Goal: Information Seeking & Learning: Learn about a topic

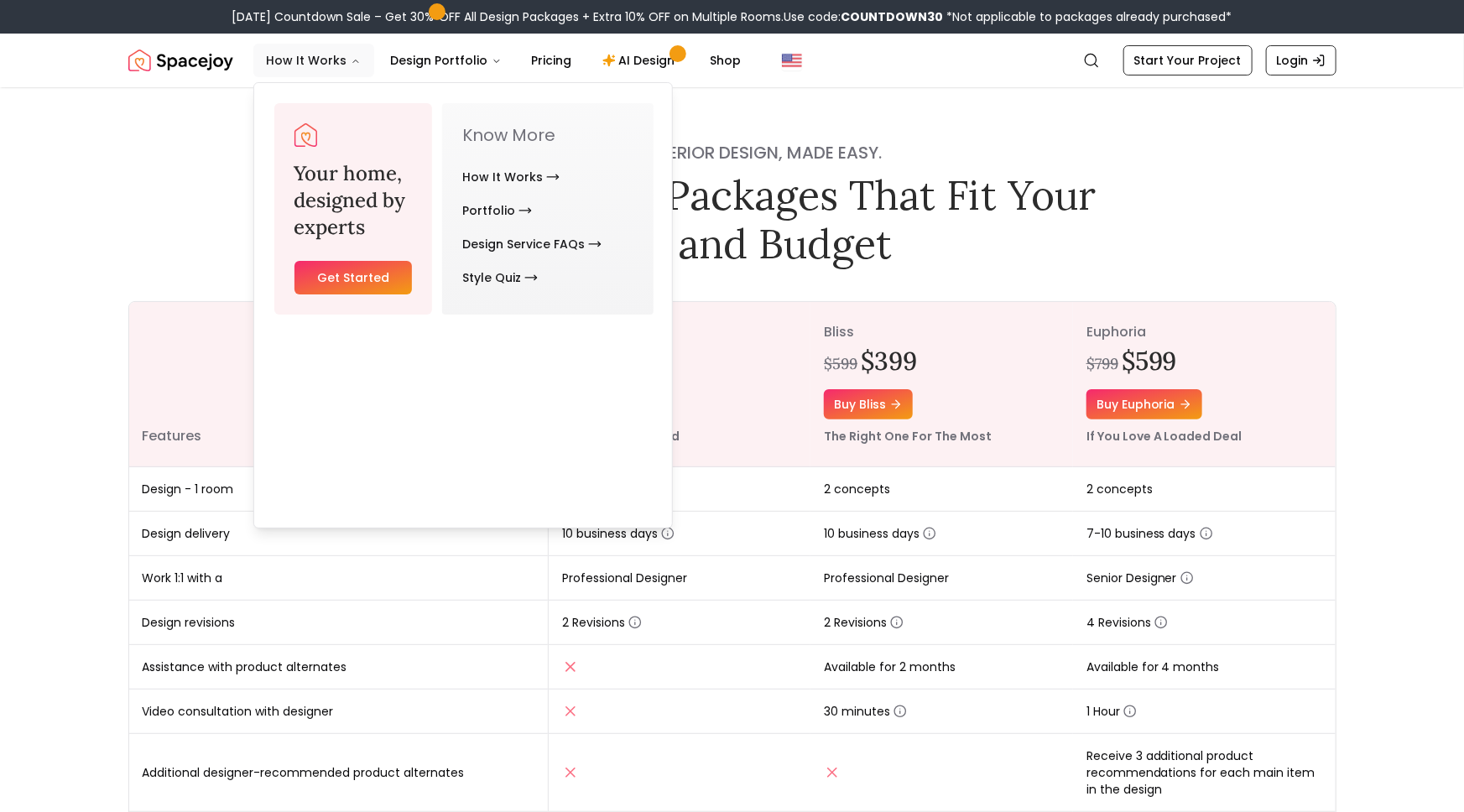
click at [375, 77] on button "How It Works" at bounding box center [313, 60] width 121 height 34
click at [560, 194] on link "How It Works" at bounding box center [511, 177] width 97 height 34
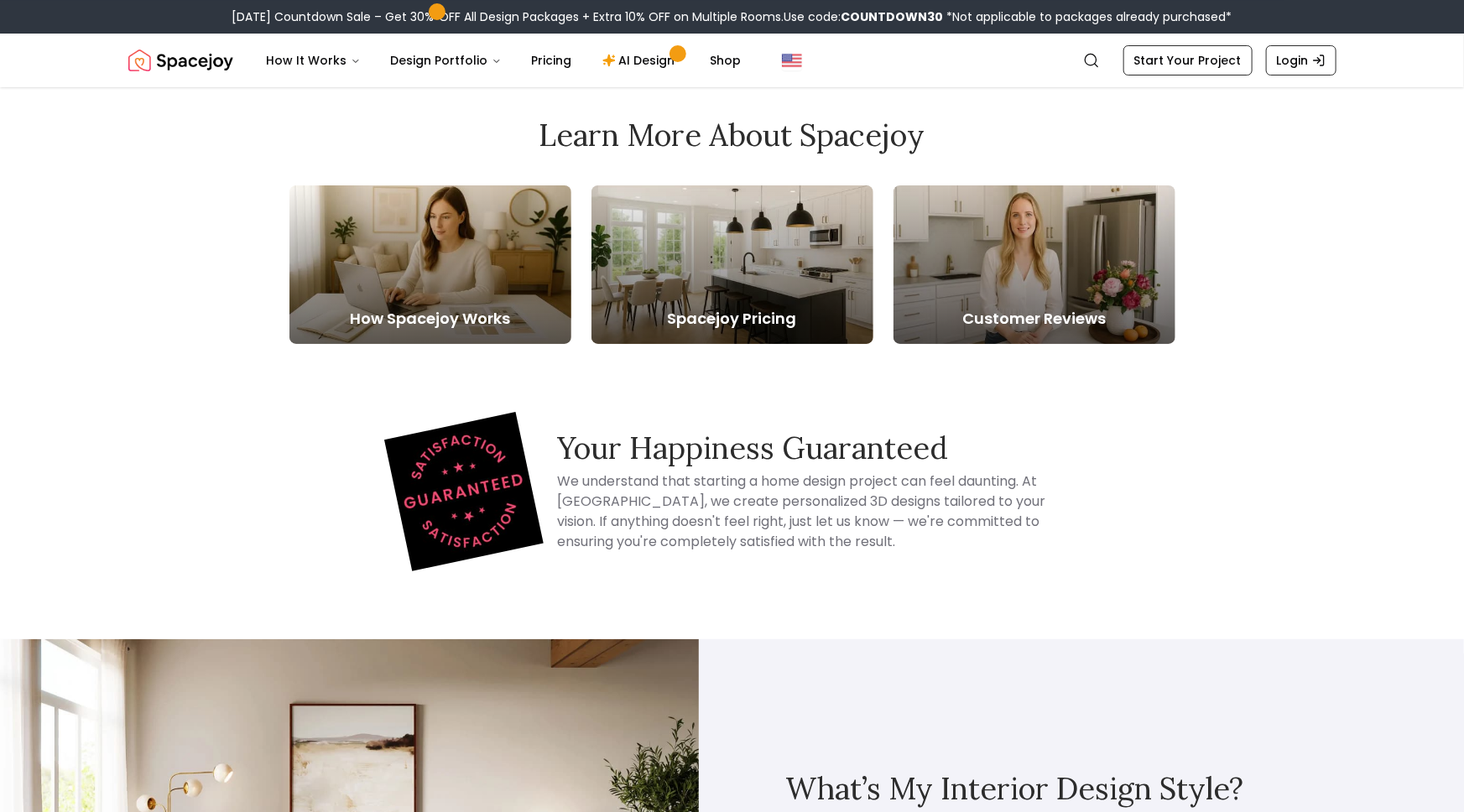
scroll to position [3193, 0]
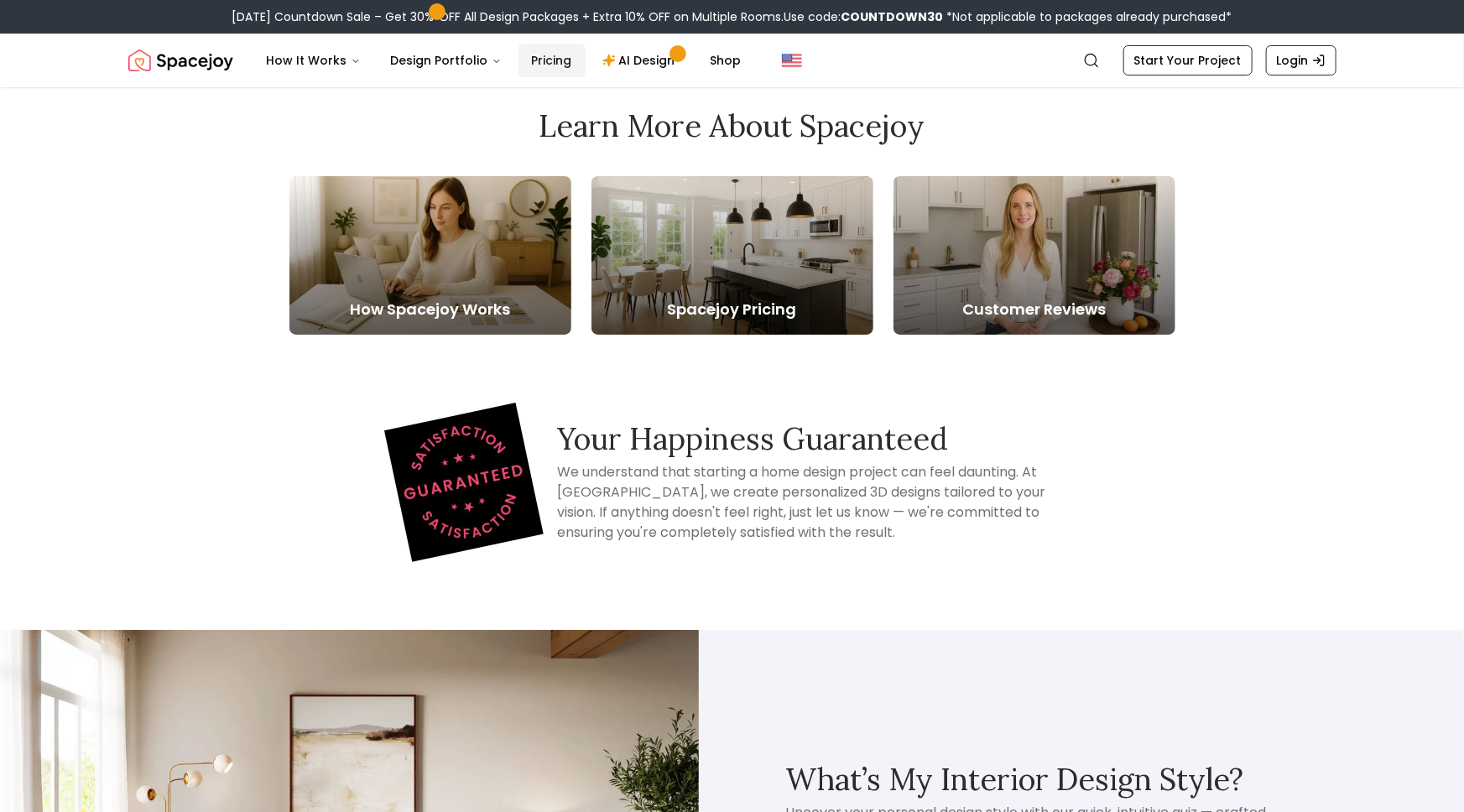
click at [586, 77] on link "Pricing" at bounding box center [552, 60] width 67 height 34
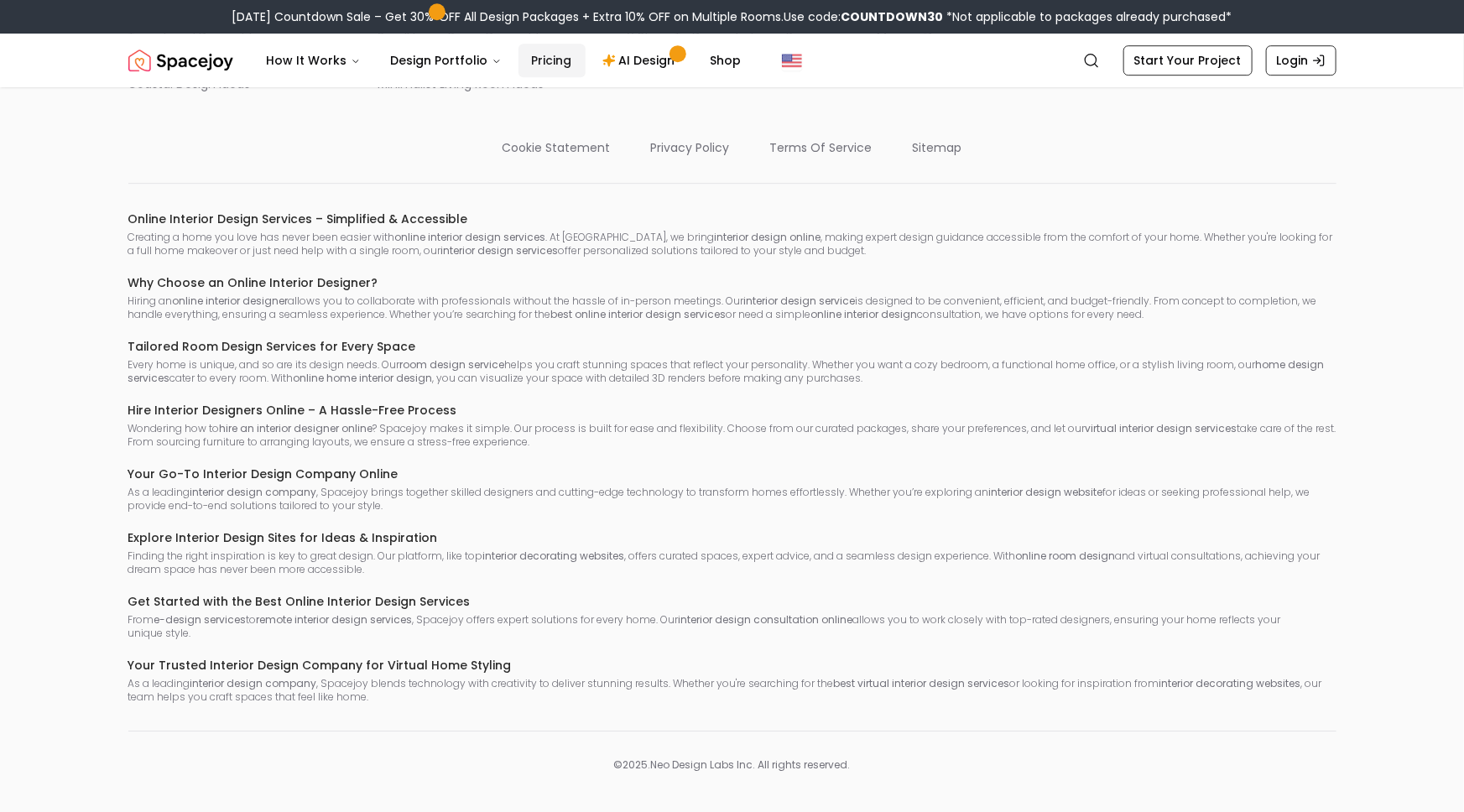
scroll to position [3834, 0]
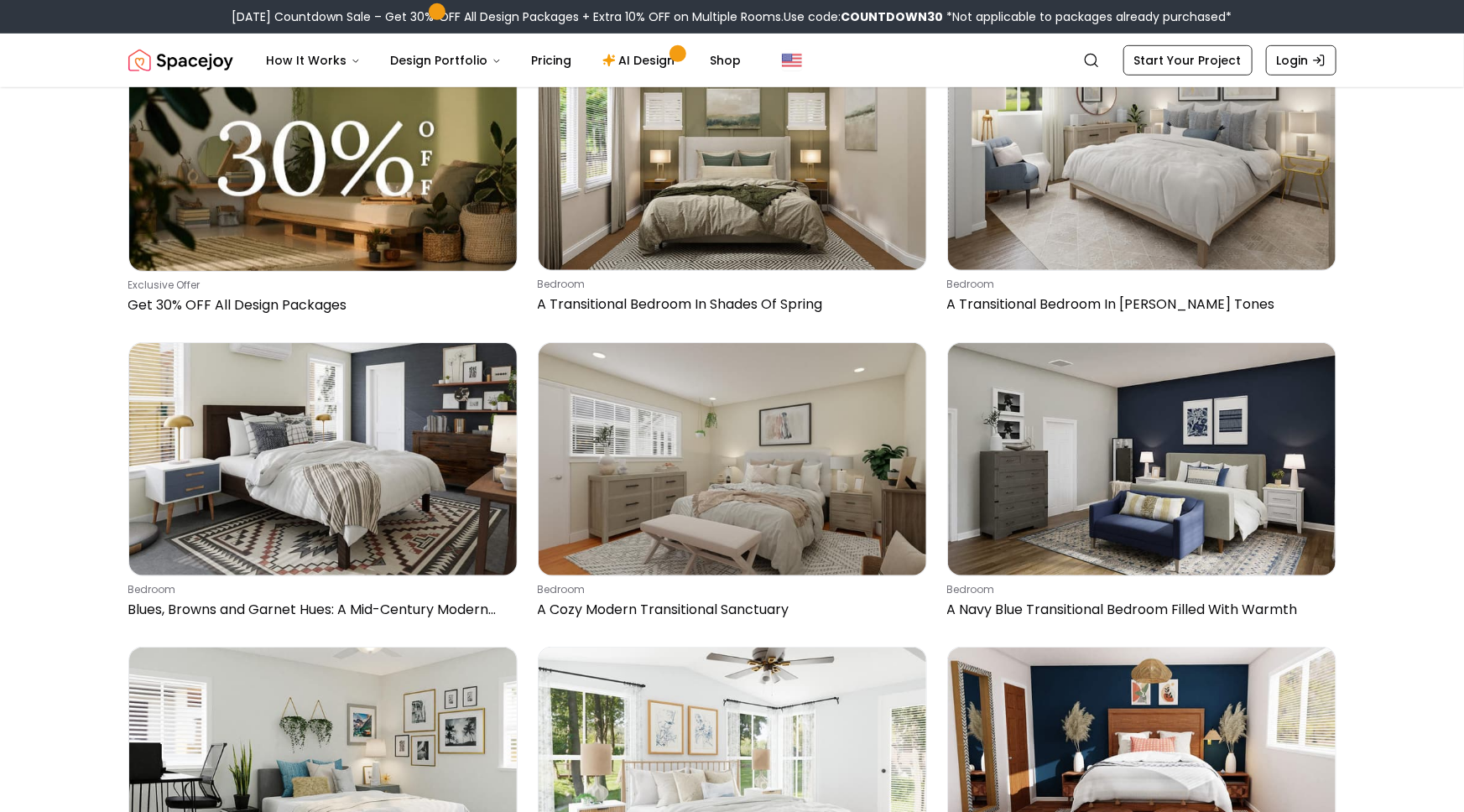
scroll to position [502, 0]
click at [755, 77] on link "Shop" at bounding box center [726, 60] width 58 height 34
